Goal: Use online tool/utility: Utilize a website feature to perform a specific function

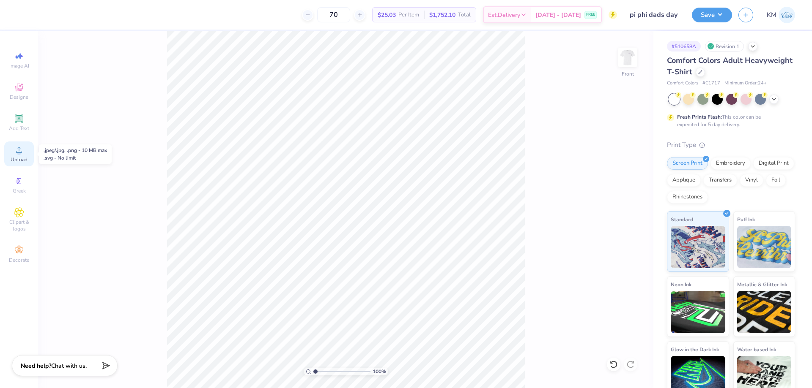
click at [23, 155] on div "Upload" at bounding box center [19, 154] width 30 height 25
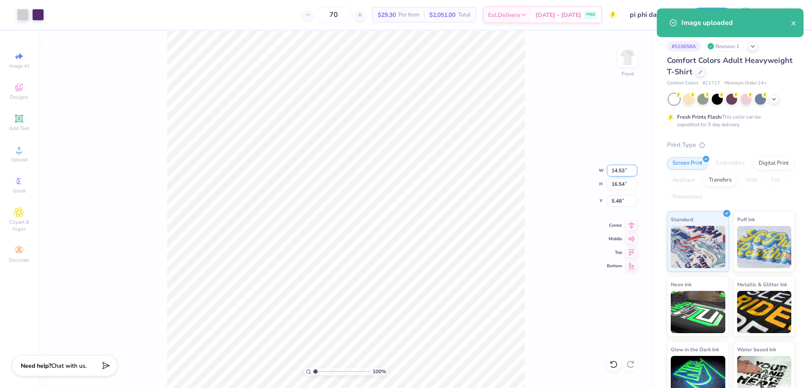
click at [620, 172] on input "14.53" at bounding box center [622, 171] width 30 height 12
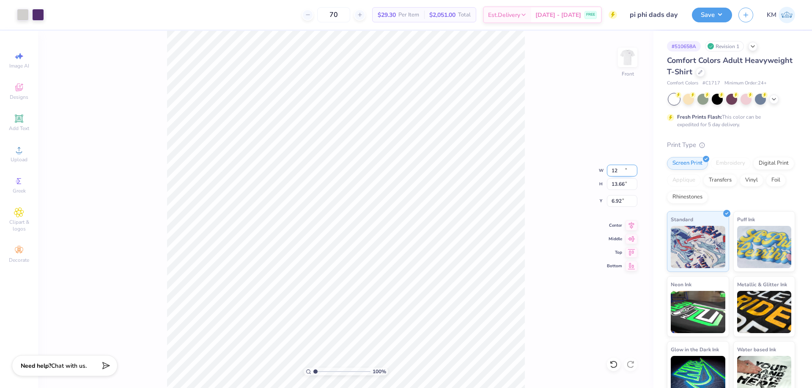
type input "12.00"
type input "13.66"
type input "6.92"
click at [615, 201] on input "6.92" at bounding box center [622, 201] width 30 height 12
type input ".3"
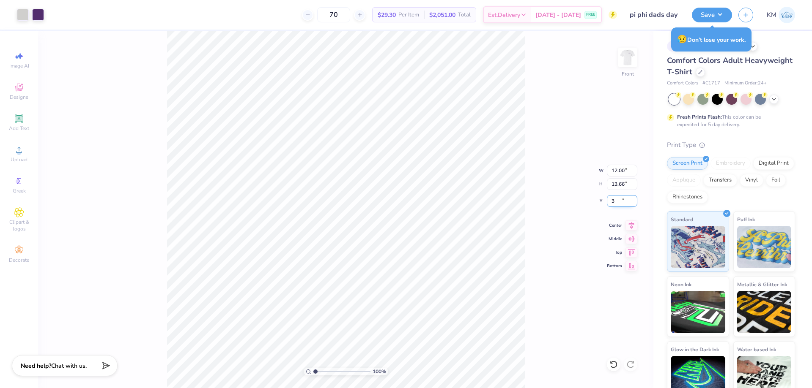
type input "3.00"
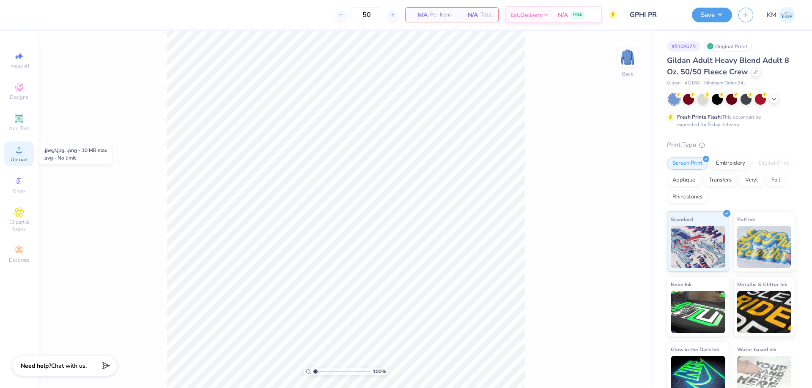
click at [15, 155] on div "Upload" at bounding box center [19, 154] width 30 height 25
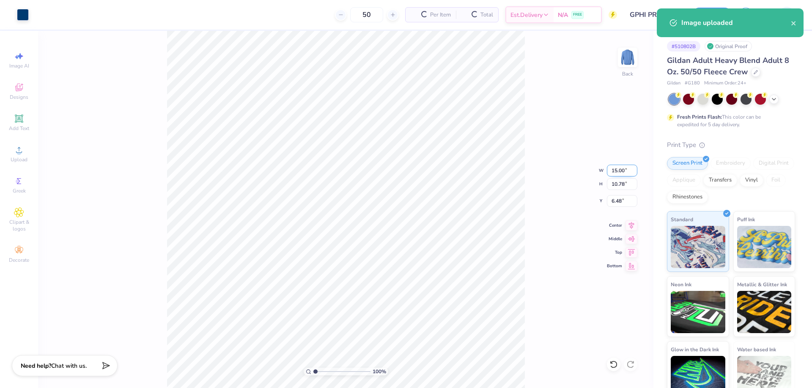
click at [615, 169] on input "15.00" at bounding box center [622, 171] width 30 height 12
type input "3.50"
type input "2.52"
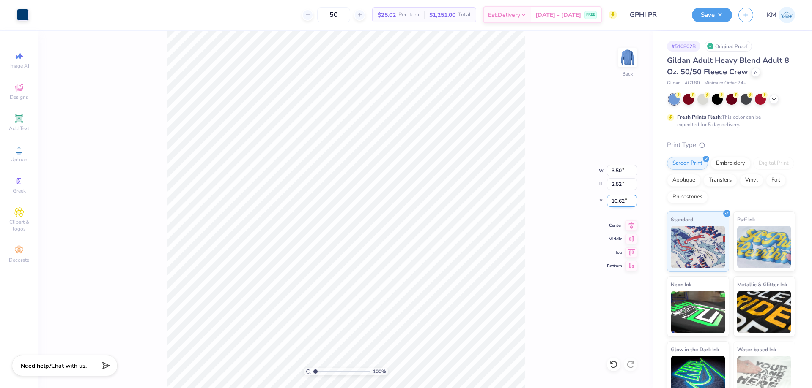
click at [612, 202] on input "10.62" at bounding box center [622, 201] width 30 height 12
type input "3.00"
click at [567, 97] on div "100 % Back W 3.50 3.50 " H 2.52 2.52 " Y 3.00 3.00 " Center Middle Top Bottom" at bounding box center [345, 210] width 615 height 358
click at [620, 63] on img at bounding box center [627, 58] width 34 height 34
click at [24, 153] on icon at bounding box center [19, 150] width 10 height 10
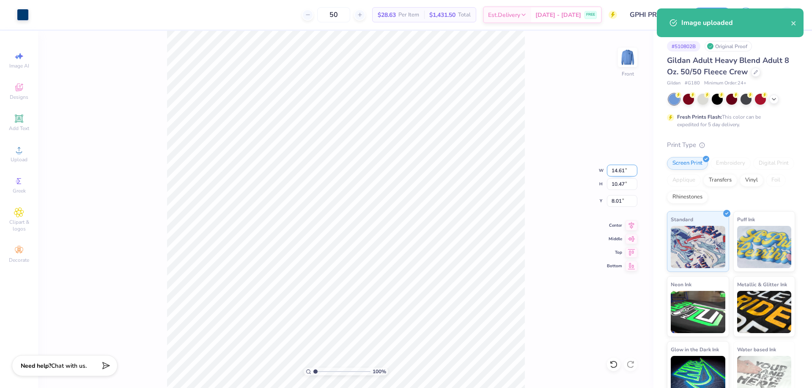
click at [618, 170] on input "14.61" at bounding box center [622, 171] width 30 height 12
type input "12.00"
type input "8.60"
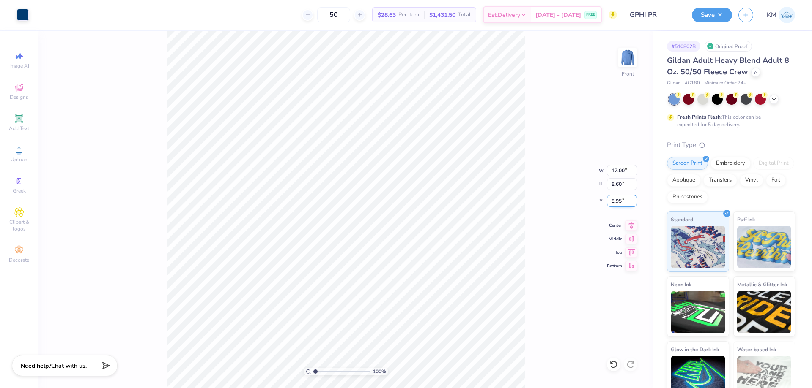
click at [613, 197] on input "8.95" at bounding box center [622, 201] width 30 height 12
type input "3.00"
click at [723, 14] on button "Save" at bounding box center [712, 13] width 40 height 15
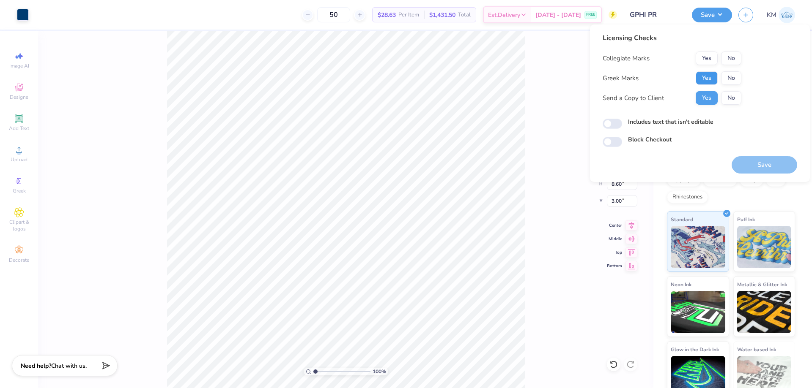
click at [708, 75] on button "Yes" at bounding box center [706, 78] width 22 height 14
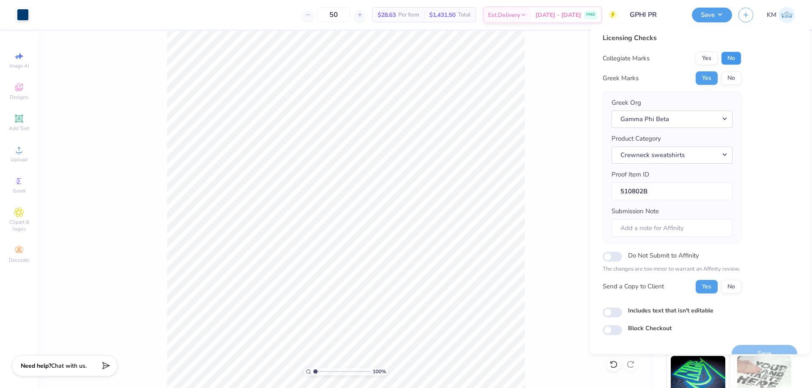
click at [725, 61] on button "No" at bounding box center [731, 59] width 20 height 14
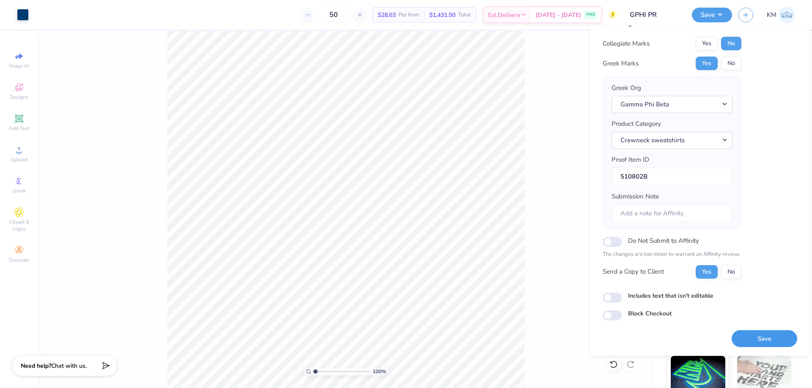
click at [751, 337] on button "Save" at bounding box center [764, 339] width 66 height 17
